Goal: Communication & Community: Connect with others

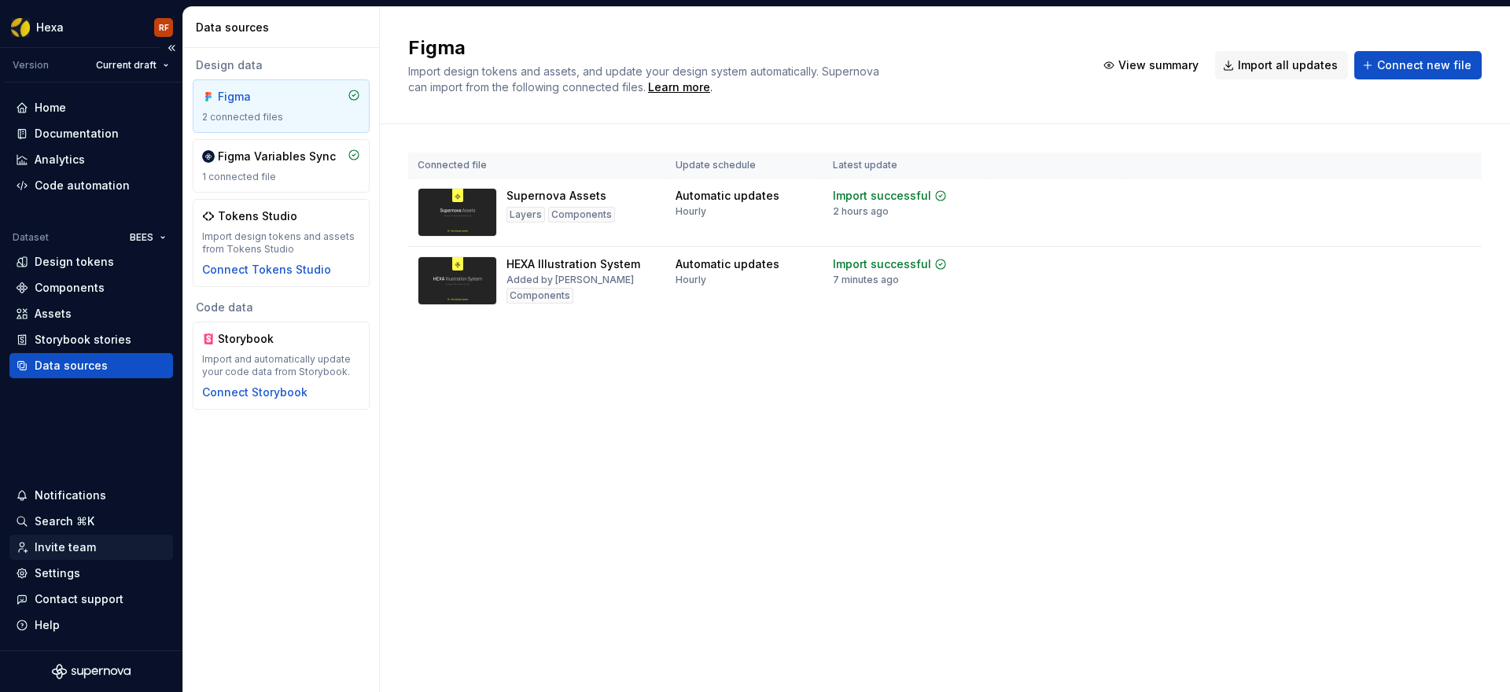
click at [66, 547] on div "Invite team" at bounding box center [65, 547] width 61 height 16
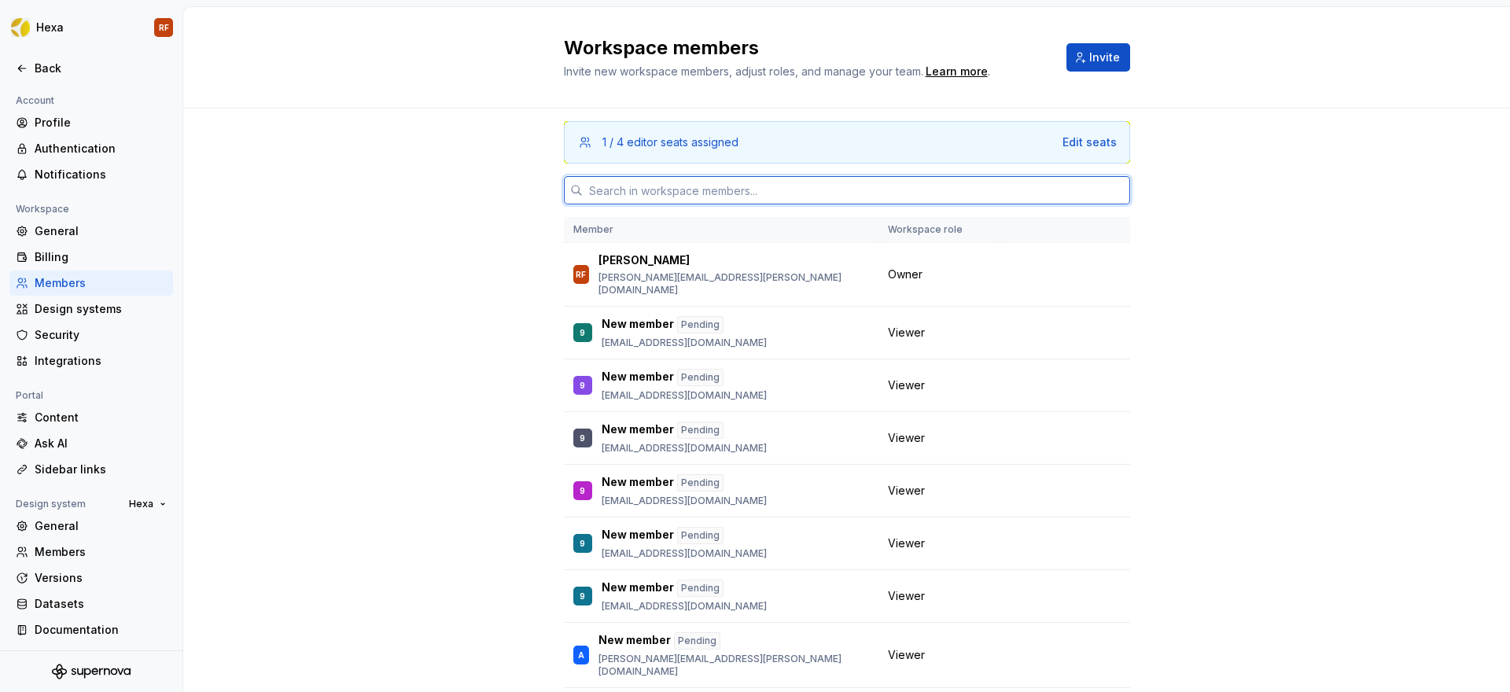
click at [669, 193] on input "text" at bounding box center [856, 190] width 547 height 28
paste input "[PERSON_NAME][EMAIL_ADDRESS][DOMAIN_NAME]"
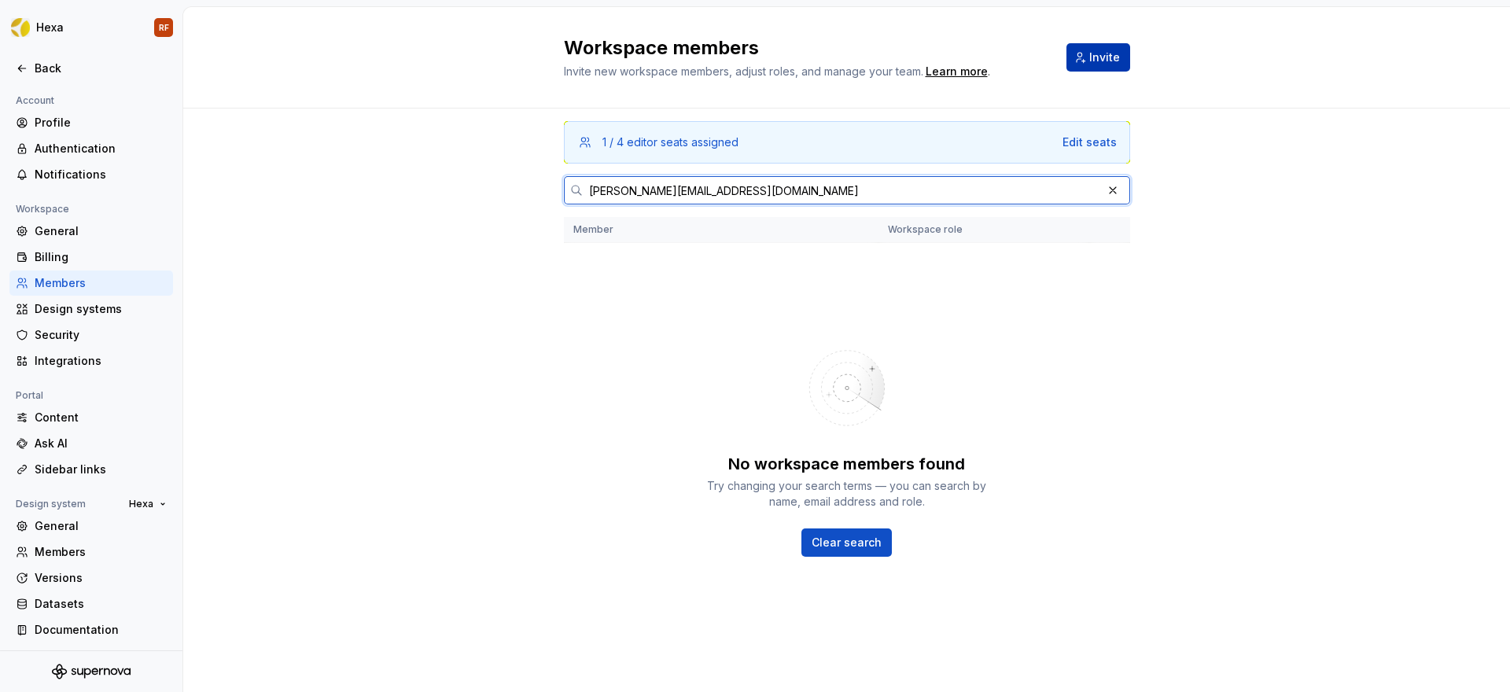
type input "[PERSON_NAME][EMAIL_ADDRESS][DOMAIN_NAME]"
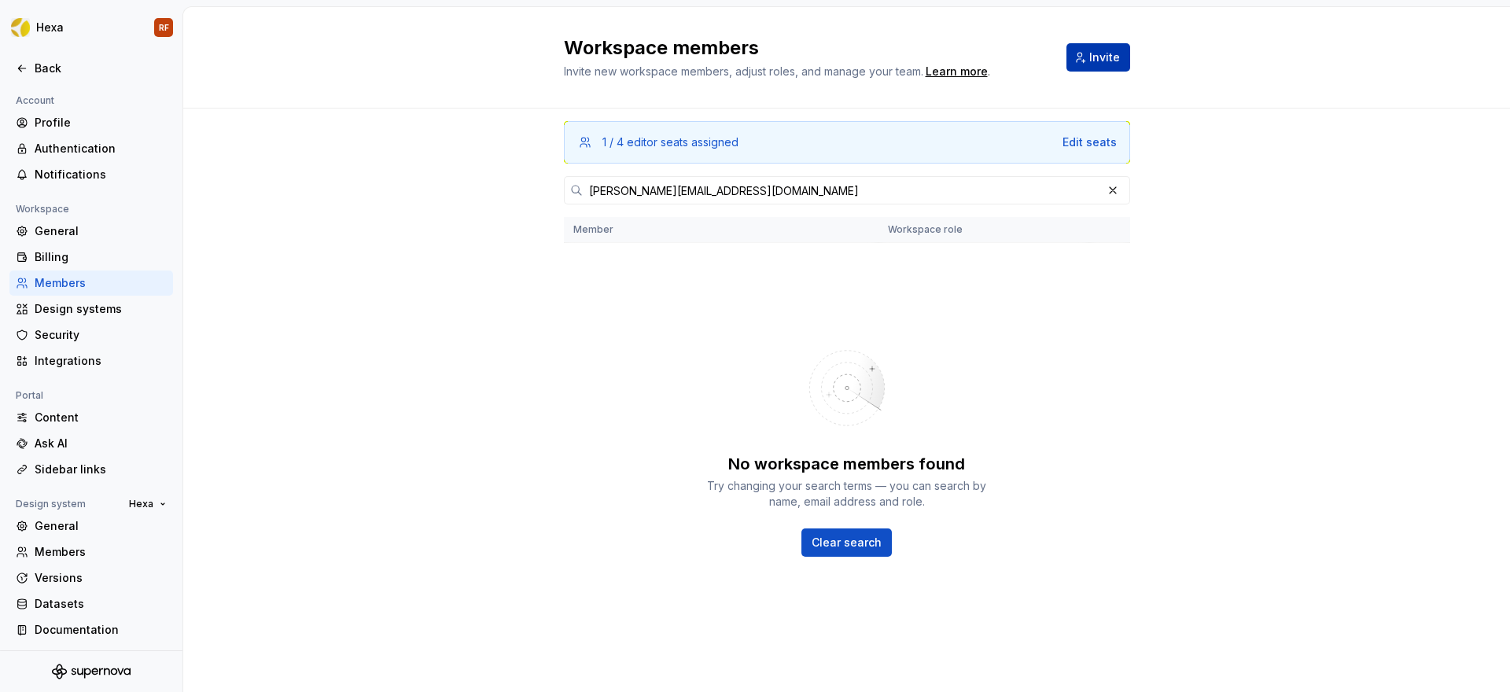
click at [1102, 52] on span "Invite" at bounding box center [1104, 58] width 31 height 16
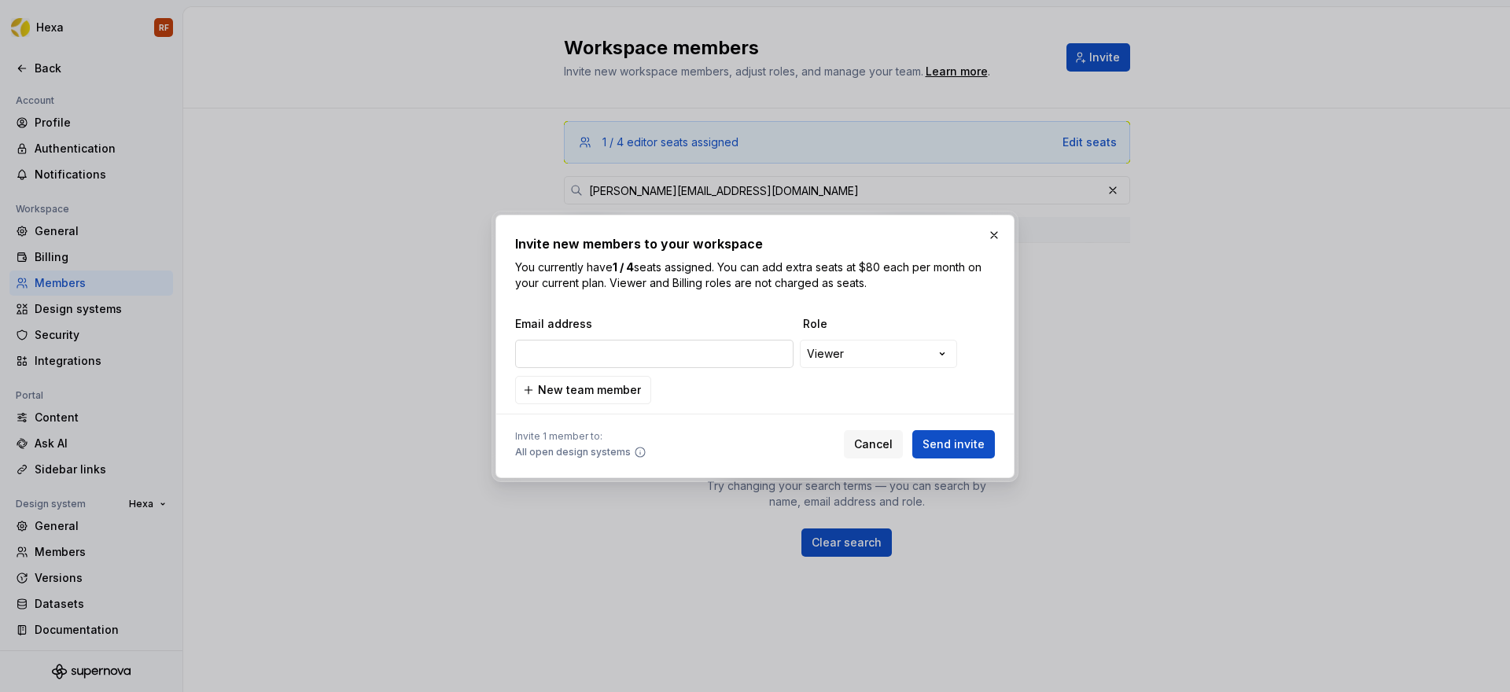
click at [660, 352] on input "email" at bounding box center [654, 354] width 278 height 28
type input "[PERSON_NAME][EMAIL_ADDRESS][DOMAIN_NAME]"
click at [954, 439] on span "Send invite" at bounding box center [953, 444] width 62 height 16
